Goal: Task Accomplishment & Management: Use online tool/utility

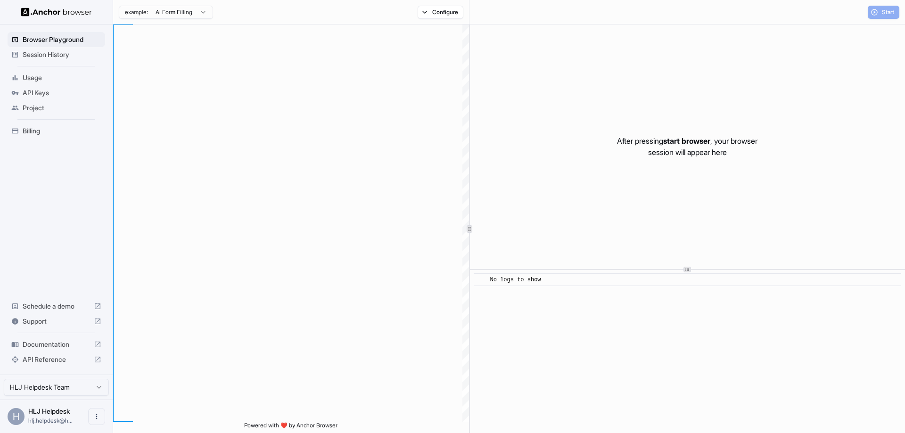
type textarea "**********"
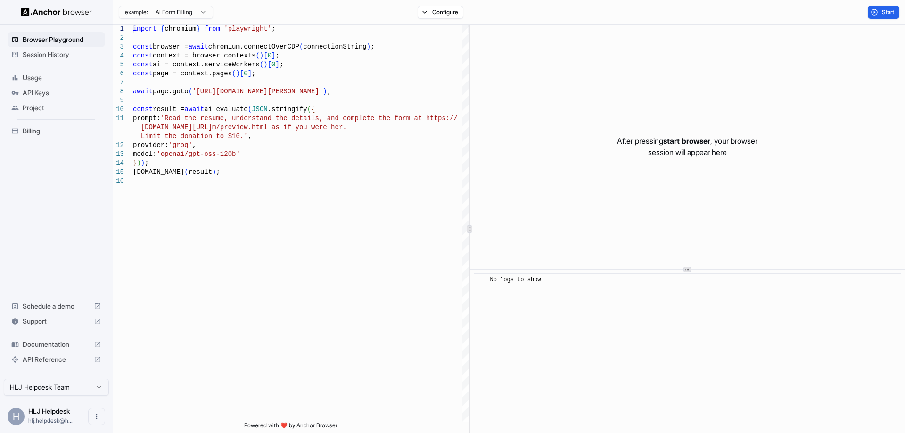
click at [34, 102] on div "Project" at bounding box center [57, 107] width 98 height 15
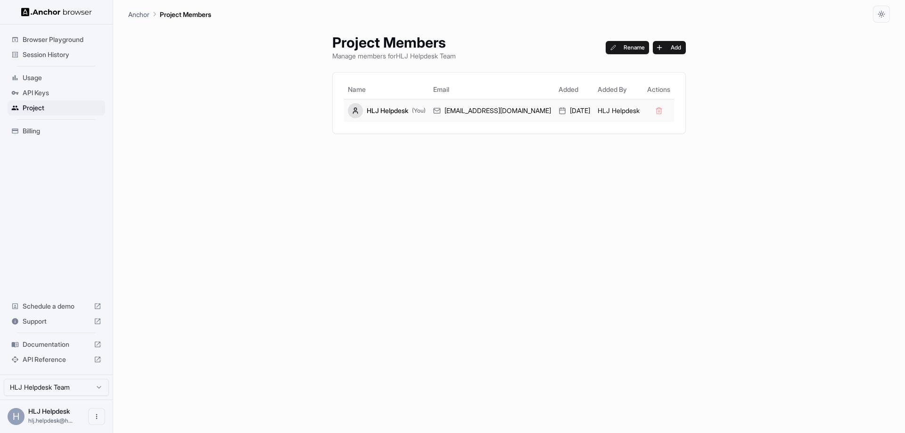
click at [575, 111] on div "[DATE]" at bounding box center [575, 110] width 32 height 9
click at [58, 52] on span "Session History" at bounding box center [62, 54] width 79 height 9
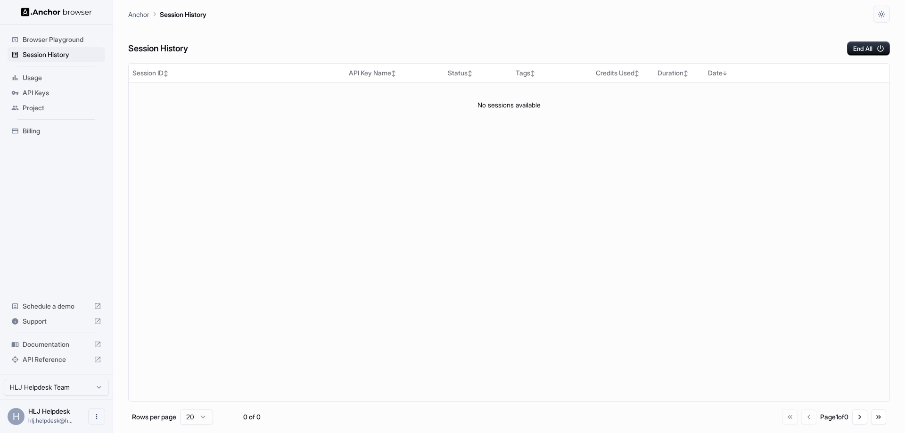
click at [62, 41] on span "Browser Playground" at bounding box center [62, 39] width 79 height 9
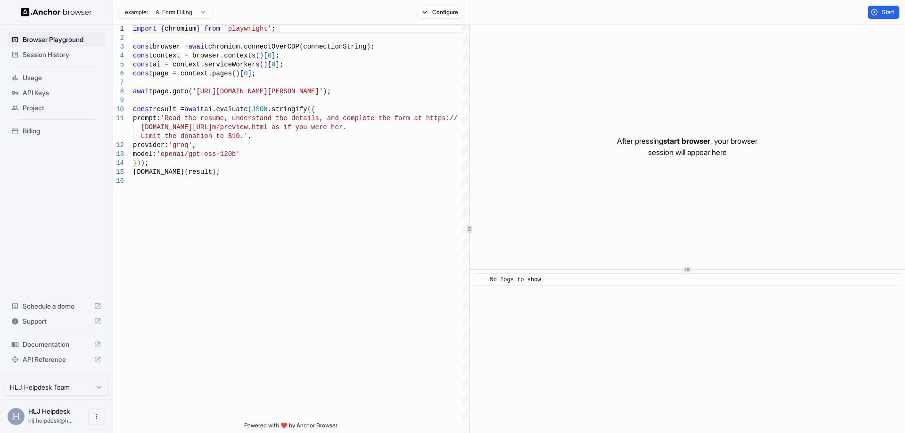
click at [38, 129] on span "Billing" at bounding box center [62, 130] width 79 height 9
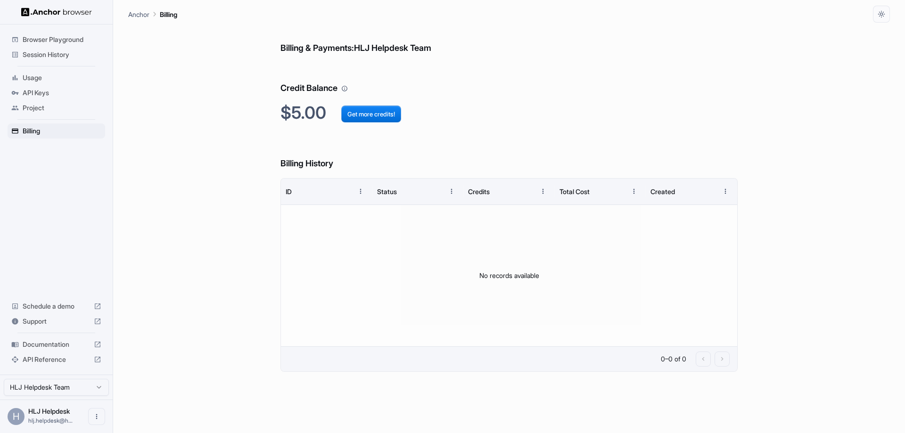
click at [69, 38] on span "Browser Playground" at bounding box center [62, 39] width 79 height 9
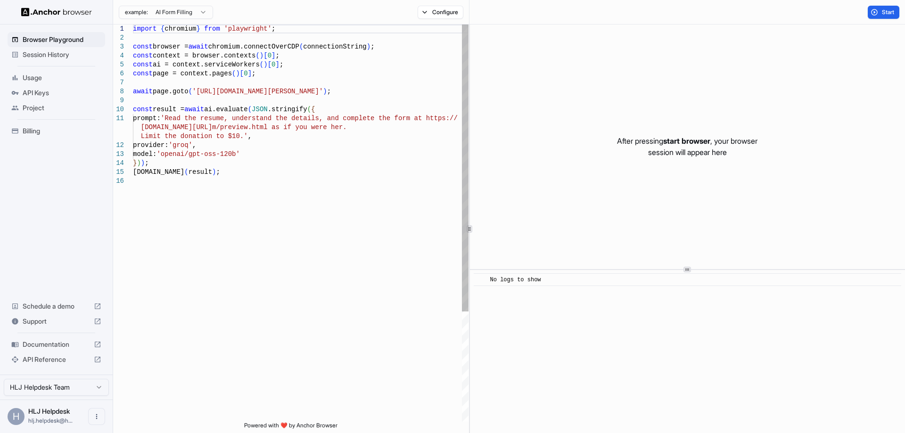
type textarea "**********"
click at [248, 188] on div "import { chromium } from 'playwright' ; const browser = await chromium.connectO…" at bounding box center [301, 300] width 336 height 550
click at [178, 12] on html "Browser Playground Session History Usage API Keys Project Billing Schedule a de…" at bounding box center [452, 216] width 905 height 433
click at [429, 13] on html "Browser Playground Session History Usage API Keys Project Billing Schedule a de…" at bounding box center [452, 216] width 905 height 433
click at [429, 13] on button "Configure" at bounding box center [441, 12] width 46 height 13
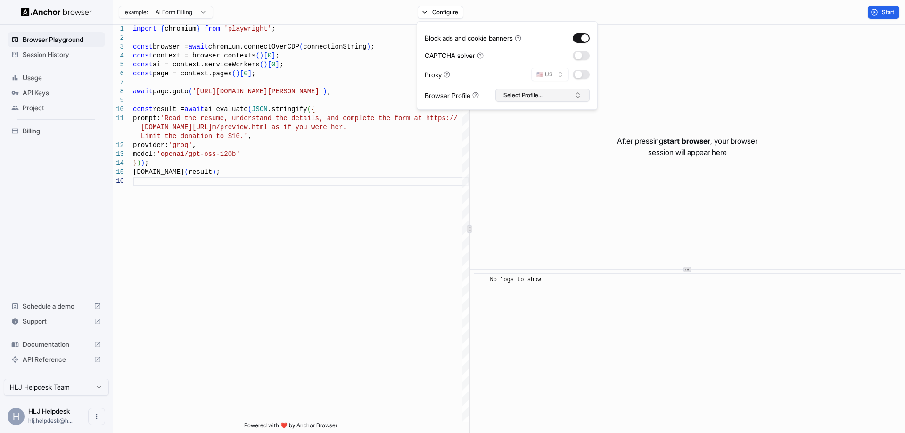
click at [515, 97] on button "Select Profile..." at bounding box center [543, 95] width 94 height 13
click at [380, 144] on div "const page = context.pages ( ) [ 0 ] ; await page.goto ( '[URL][DOMAIN_NAME][PE…" at bounding box center [301, 300] width 336 height 550
click at [883, 14] on span "Start" at bounding box center [888, 12] width 13 height 8
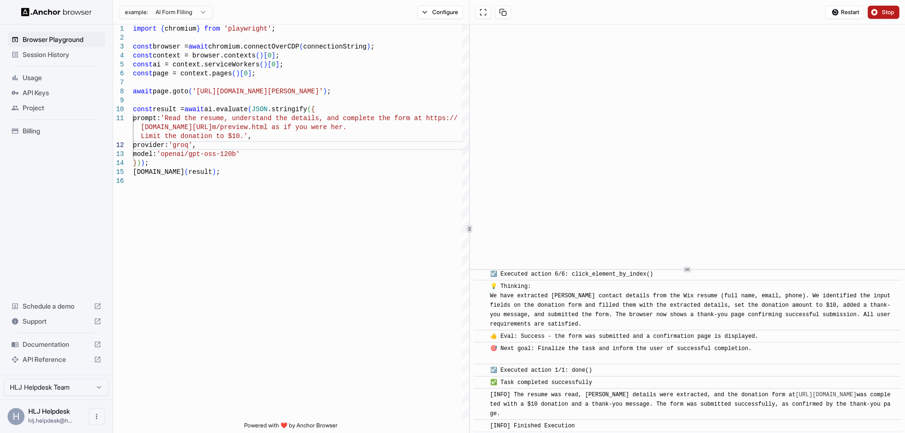
scroll to position [427, 0]
click at [48, 78] on span "Usage" at bounding box center [62, 77] width 79 height 9
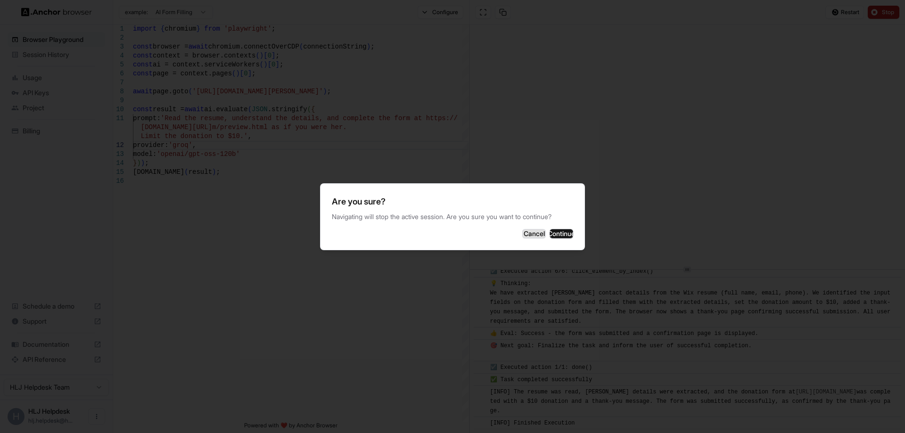
click at [522, 236] on button "Cancel" at bounding box center [534, 233] width 24 height 9
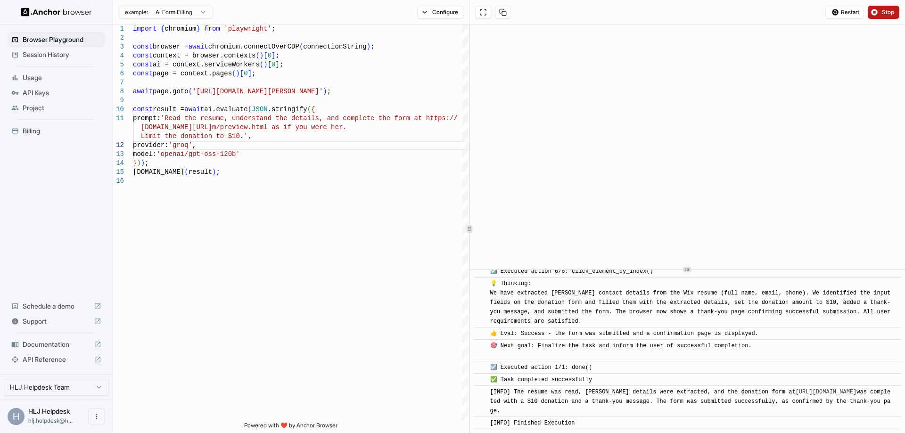
click at [883, 13] on span "Stop" at bounding box center [888, 12] width 13 height 8
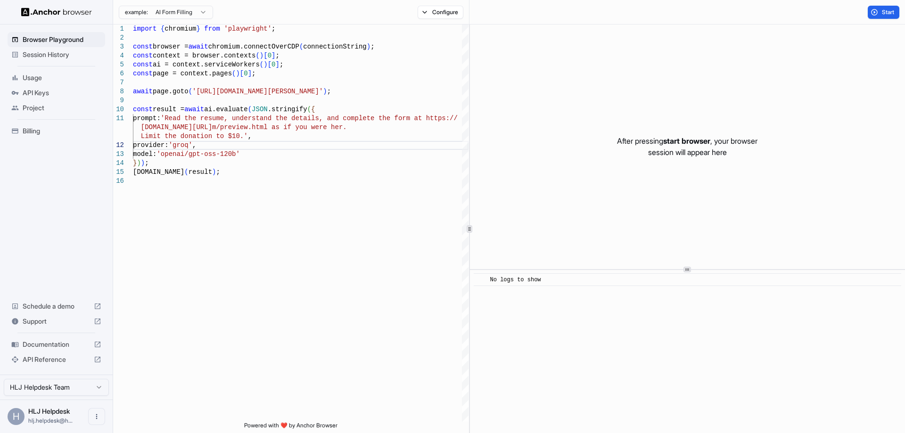
click at [151, 9] on html "Browser Playground Session History Usage API Keys Project Billing Schedule a de…" at bounding box center [452, 216] width 905 height 433
click at [438, 14] on html "Browser Playground Session History Usage API Keys Project Billing Schedule a de…" at bounding box center [452, 216] width 905 height 433
click at [439, 14] on button "Configure" at bounding box center [441, 12] width 46 height 13
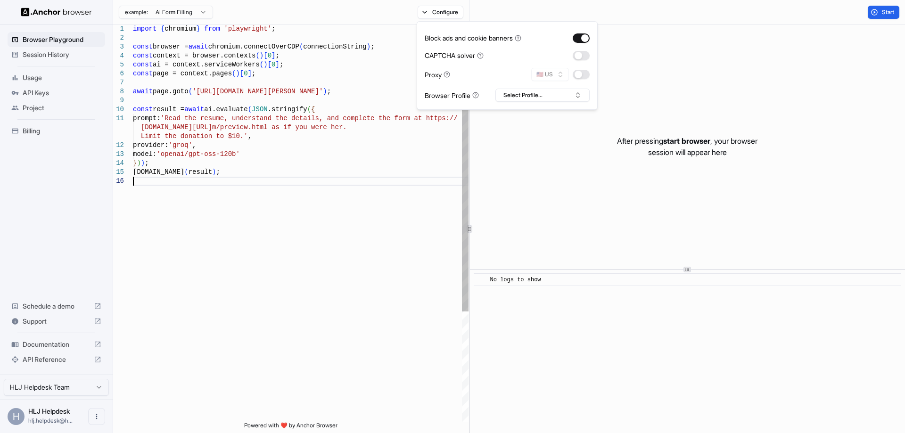
click at [280, 246] on div "const page = context.pages ( ) [ 0 ] ; await page.goto ( '[URL][DOMAIN_NAME][PE…" at bounding box center [301, 300] width 336 height 550
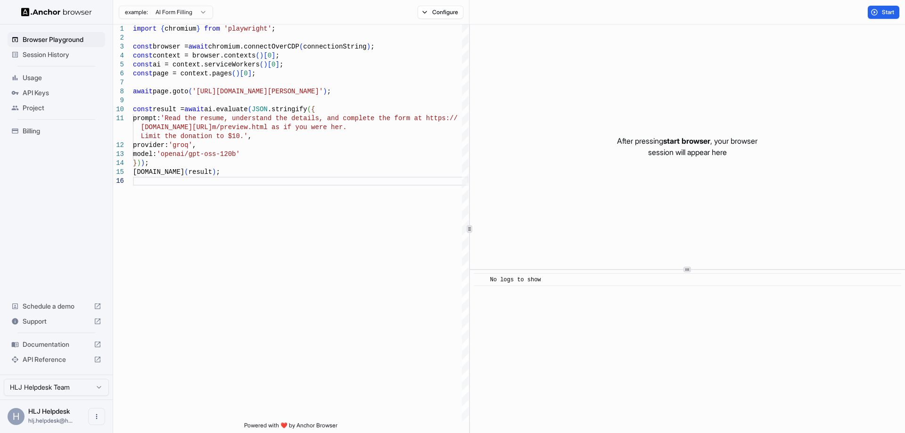
click at [187, 15] on html "Browser Playground Session History Usage API Keys Project Billing Schedule a de…" at bounding box center [452, 216] width 905 height 433
click at [63, 57] on html "Browser Playground Session History Usage API Keys Project Billing Schedule a de…" at bounding box center [452, 216] width 905 height 433
click at [63, 57] on span "Session History" at bounding box center [62, 54] width 79 height 9
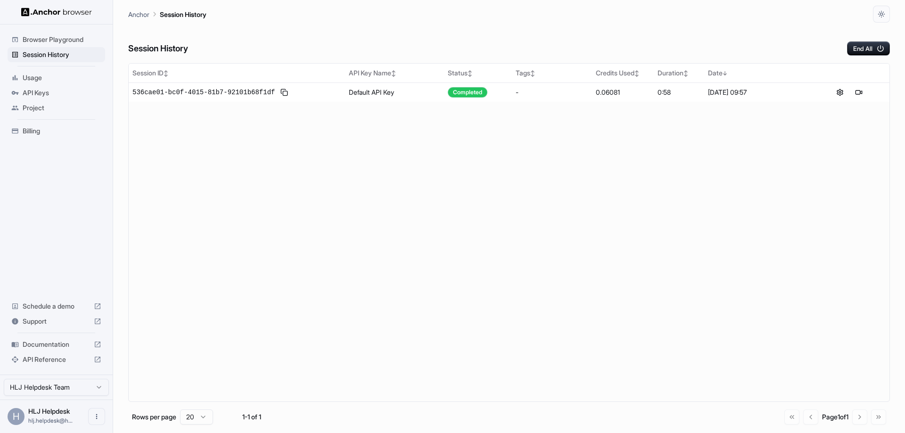
click at [33, 132] on span "Billing" at bounding box center [62, 130] width 79 height 9
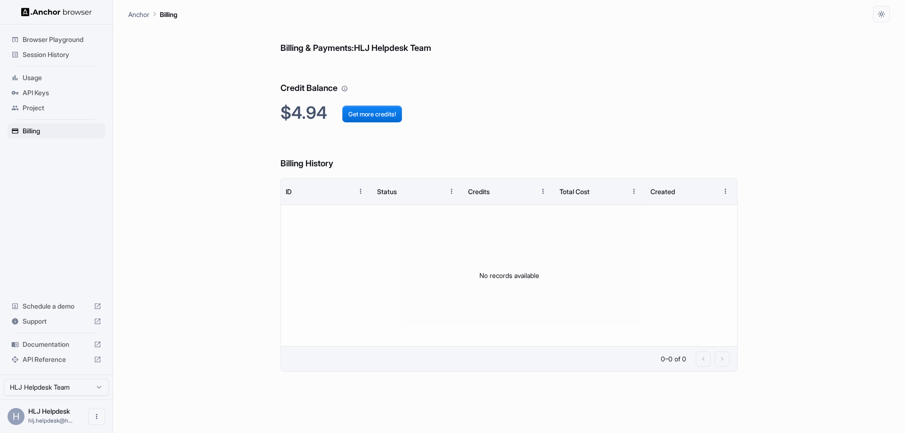
click at [345, 50] on h6 "Billing & Payments: HLJ Helpdesk Team" at bounding box center [509, 39] width 457 height 33
click at [380, 51] on h6 "Billing & Payments: HLJ Helpdesk Team" at bounding box center [509, 39] width 457 height 33
click at [204, 290] on div "Billing & Payments: HLJ Helpdesk Team Credit Balance $4.94 Get more credits! Bi…" at bounding box center [509, 228] width 762 height 411
